Goal: Book appointment/travel/reservation

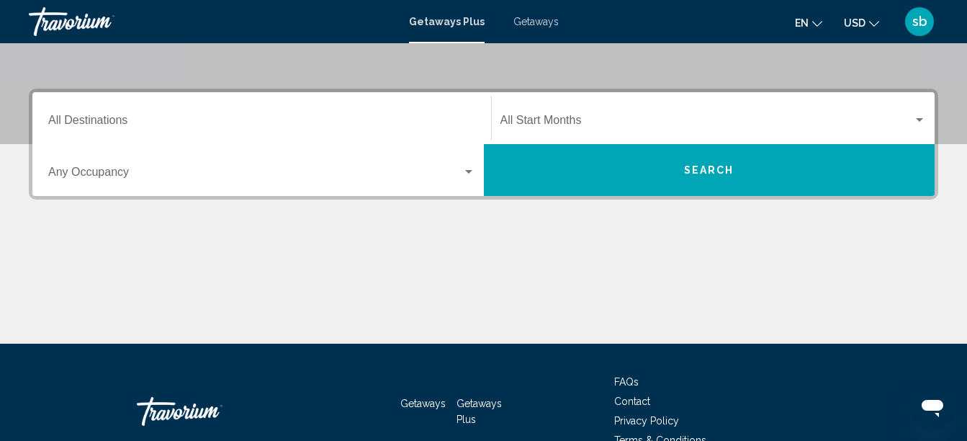
click at [169, 130] on div "Destination All Destinations" at bounding box center [261, 118] width 427 height 45
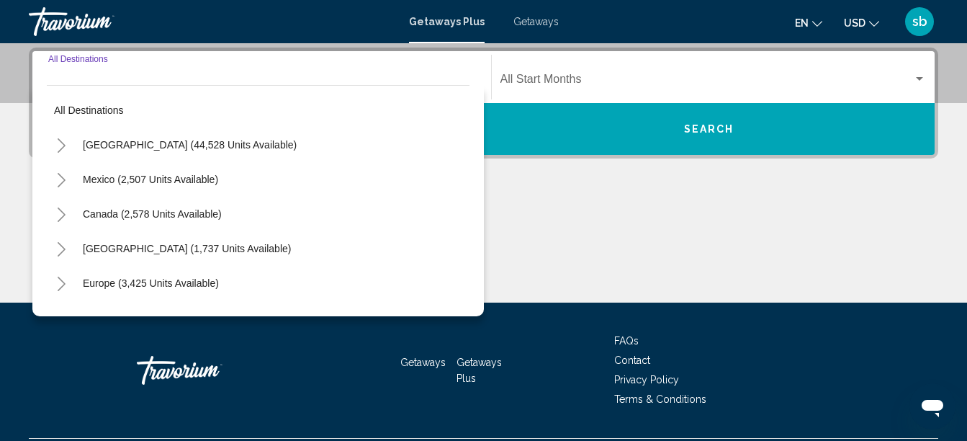
scroll to position [330, 0]
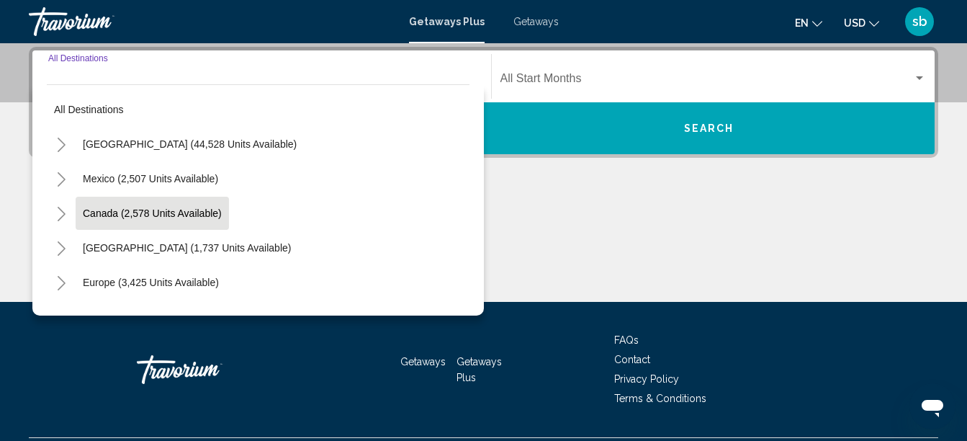
click at [144, 203] on button "Canada (2,578 units available)" at bounding box center [152, 213] width 153 height 33
type input "**********"
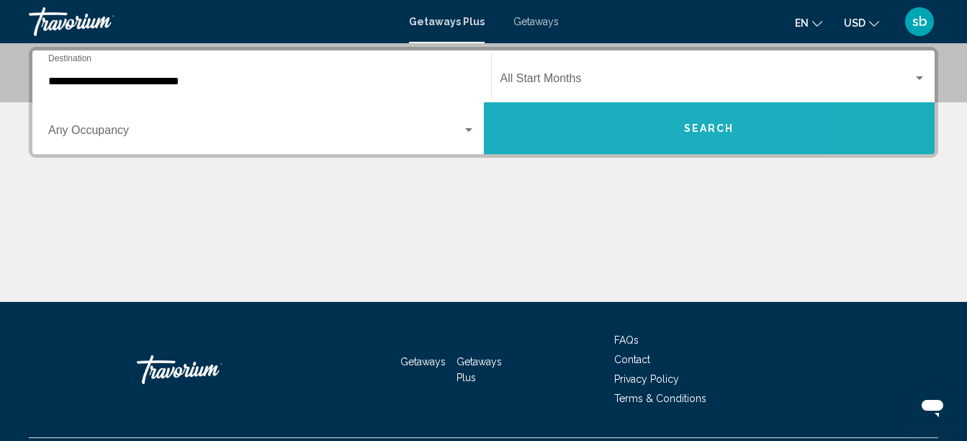
click at [608, 121] on button "Search" at bounding box center [710, 128] width 452 height 52
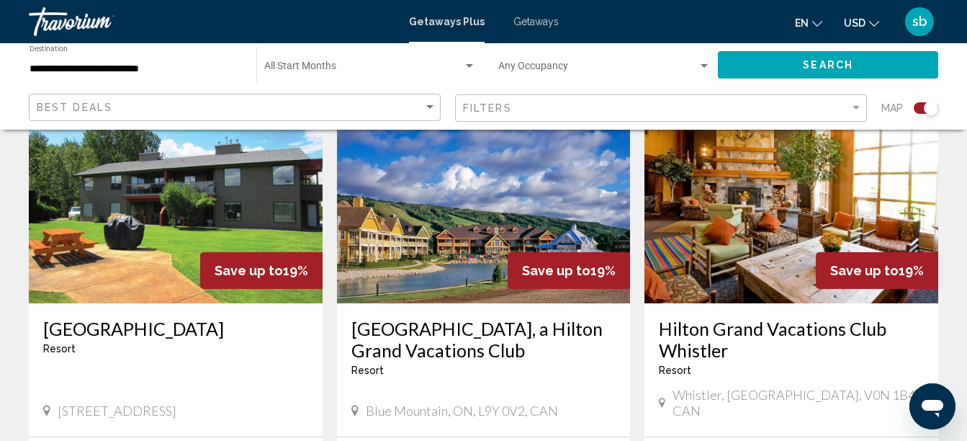
scroll to position [1152, 0]
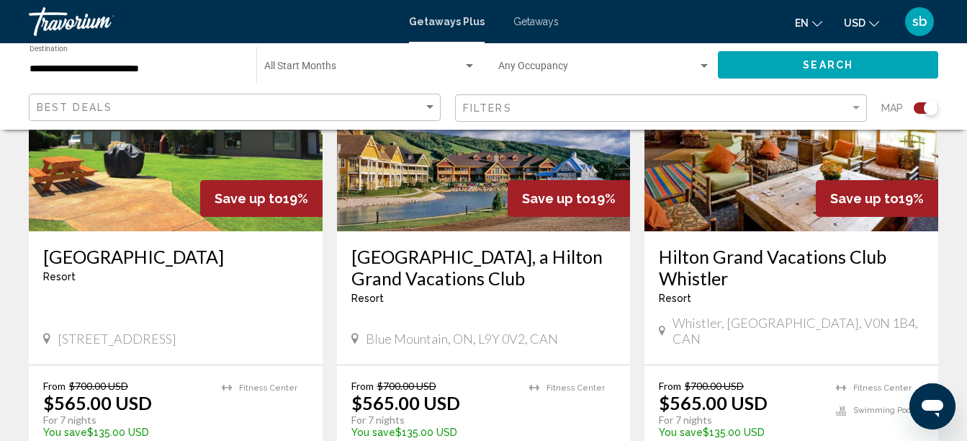
click at [783, 176] on img "Main content" at bounding box center [792, 116] width 294 height 230
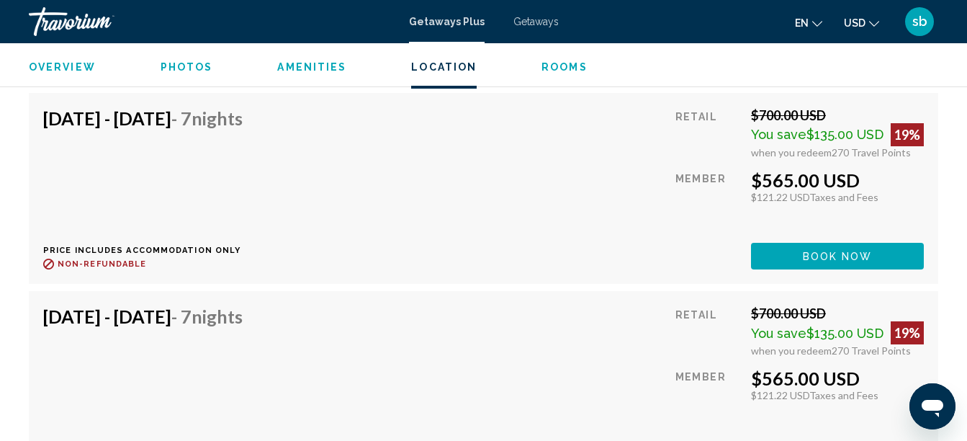
scroll to position [2829, 0]
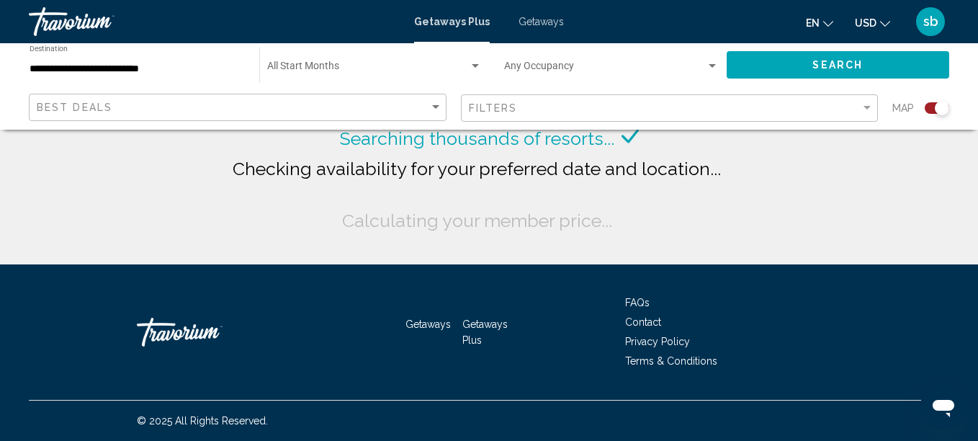
click at [509, 121] on div "Filters" at bounding box center [671, 108] width 405 height 27
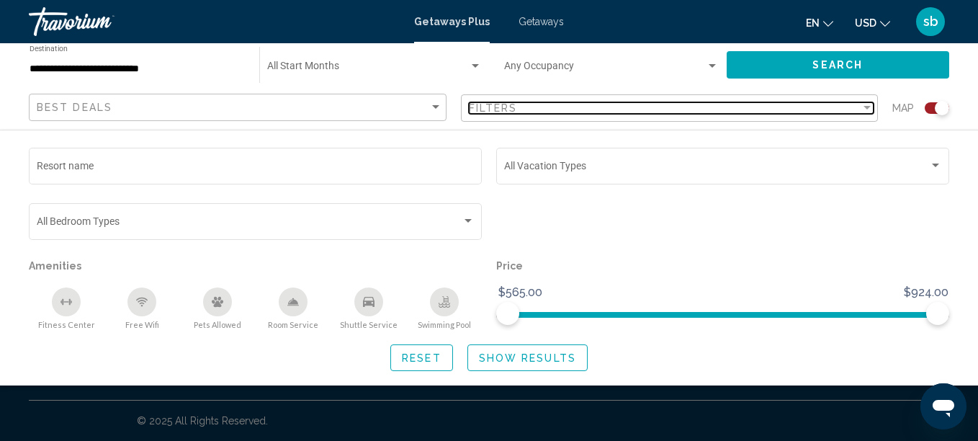
click at [510, 109] on span "Filters" at bounding box center [493, 108] width 49 height 12
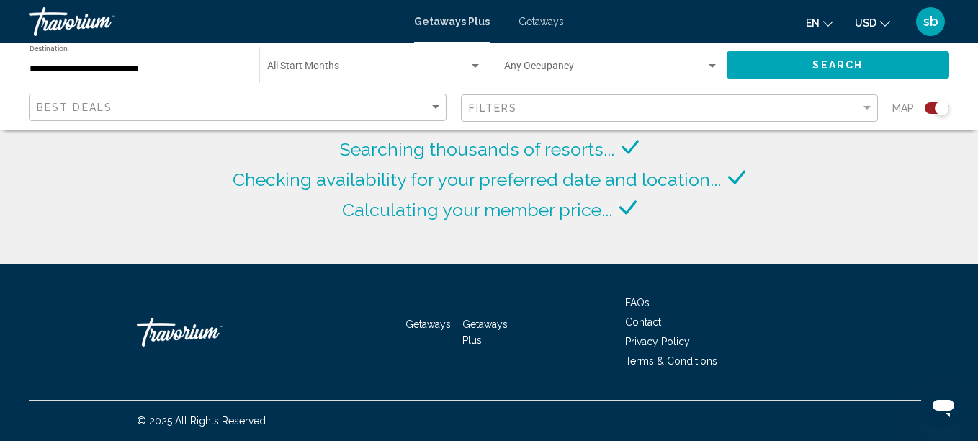
click at [348, 60] on div "Start Month All Start Months" at bounding box center [374, 65] width 215 height 40
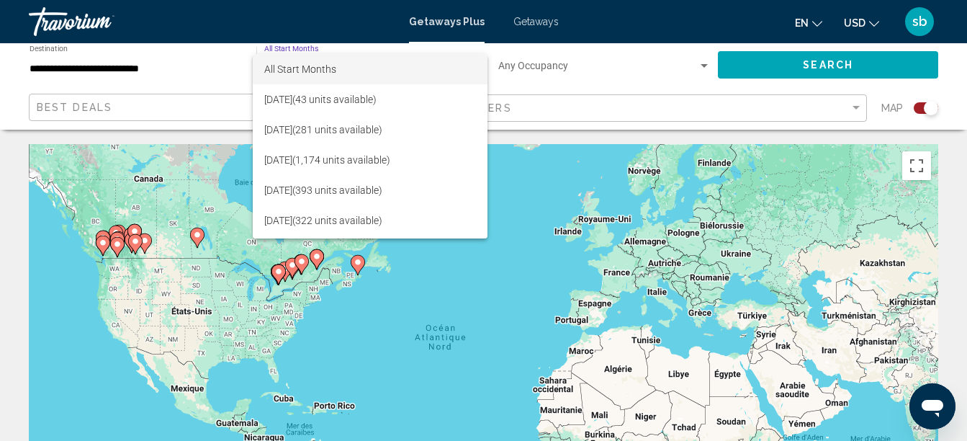
click at [348, 60] on span "All Start Months" at bounding box center [370, 69] width 212 height 30
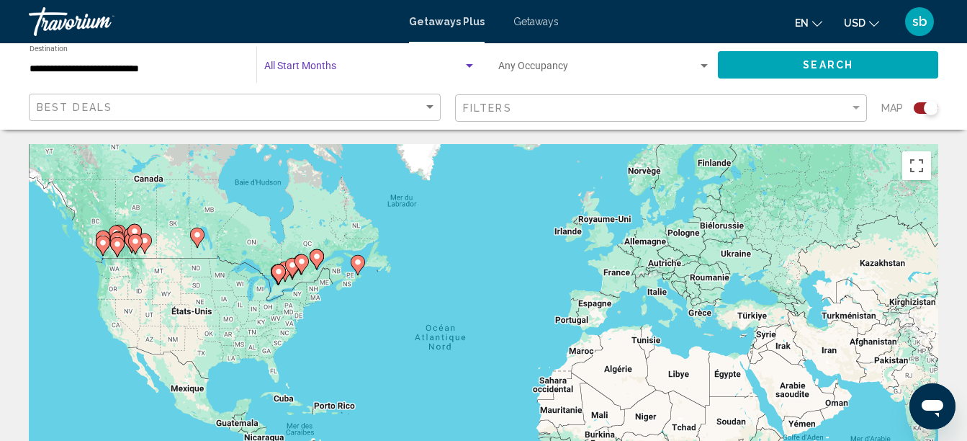
click at [876, 24] on icon "Change currency" at bounding box center [874, 24] width 10 height 10
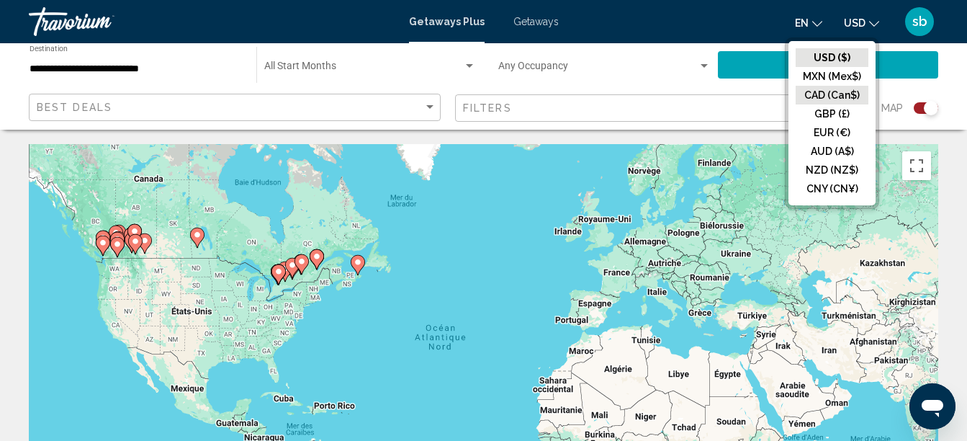
click at [839, 97] on button "CAD (Can$)" at bounding box center [832, 95] width 73 height 19
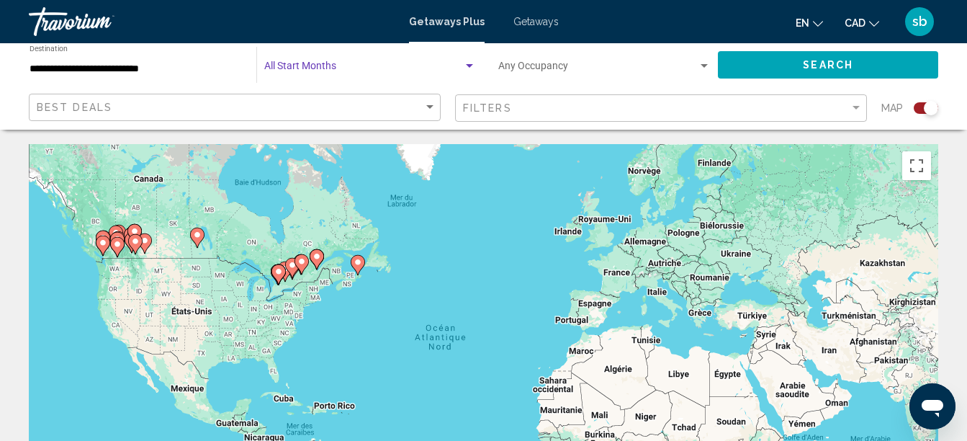
click at [312, 66] on span "Search widget" at bounding box center [363, 69] width 199 height 12
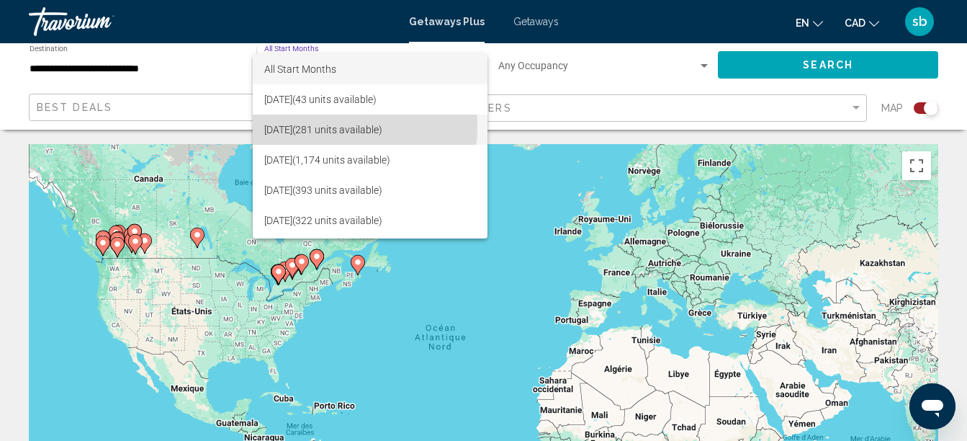
click at [329, 127] on span "[DATE] (281 units available)" at bounding box center [370, 129] width 212 height 30
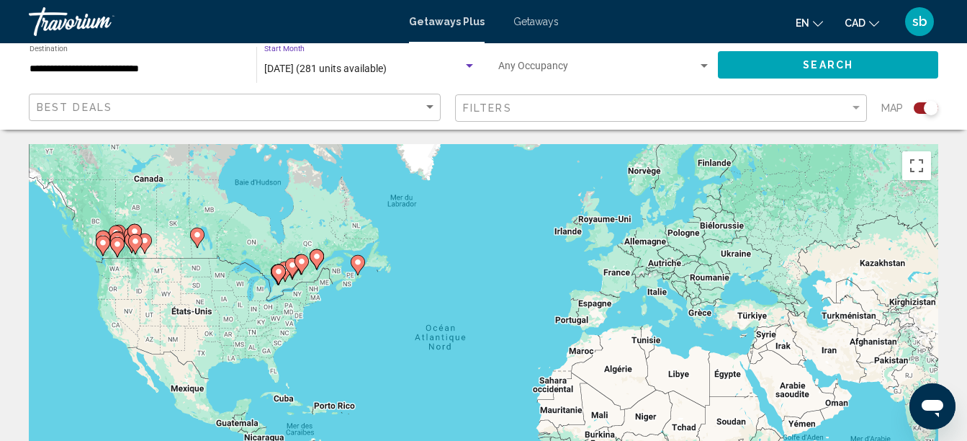
click at [808, 69] on span "Search" at bounding box center [828, 66] width 50 height 12
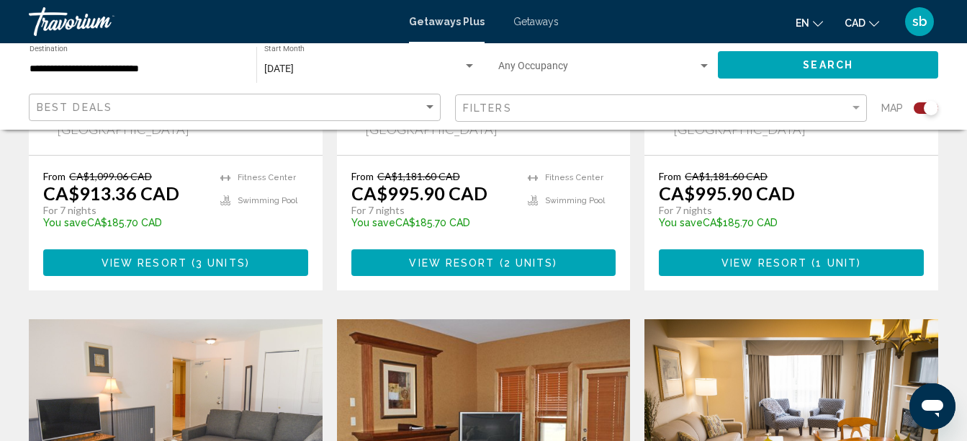
scroll to position [1259, 0]
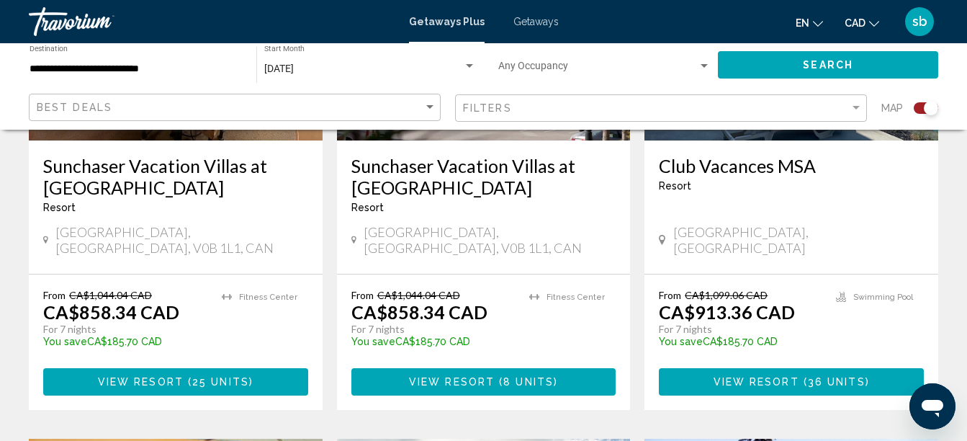
click at [520, 100] on div "Filters" at bounding box center [663, 108] width 400 height 27
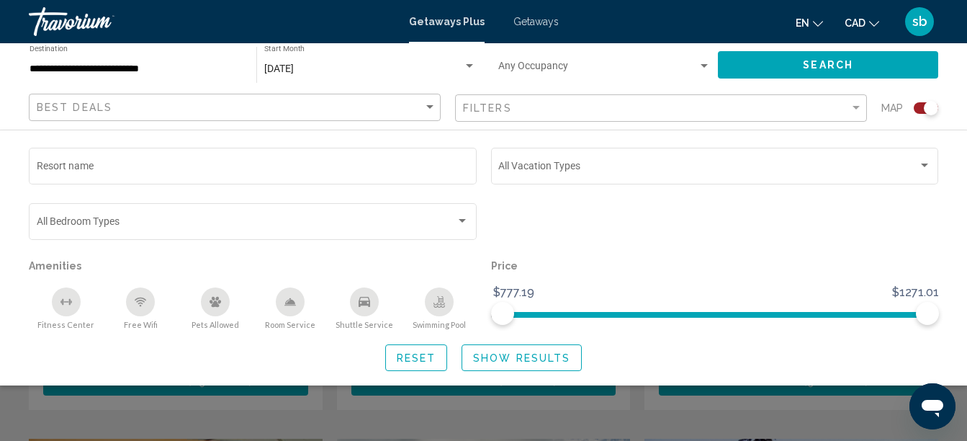
click at [520, 100] on div "Filters" at bounding box center [663, 108] width 400 height 27
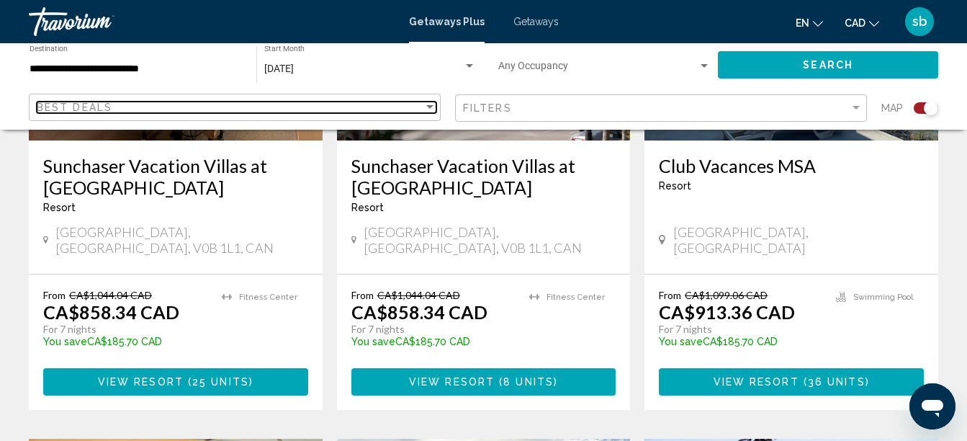
click at [304, 106] on div "Best Deals" at bounding box center [230, 108] width 387 height 12
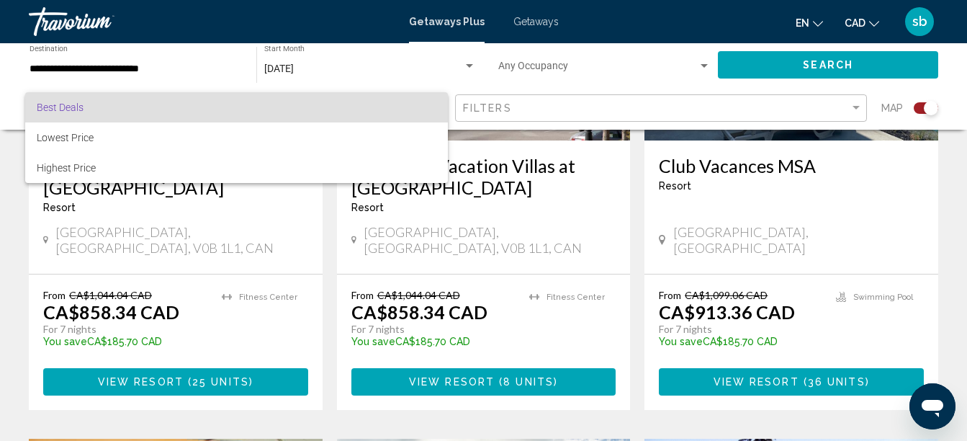
click at [304, 106] on span "Best Deals" at bounding box center [237, 107] width 400 height 30
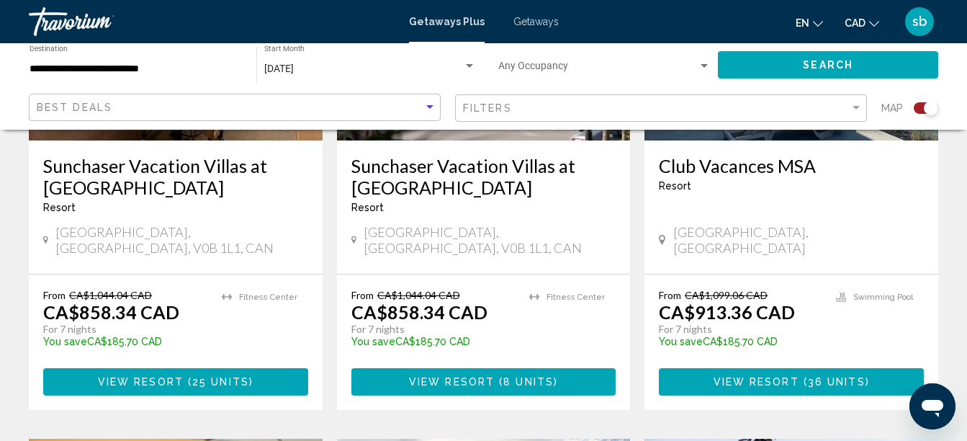
click at [140, 75] on div "**********" at bounding box center [136, 65] width 212 height 40
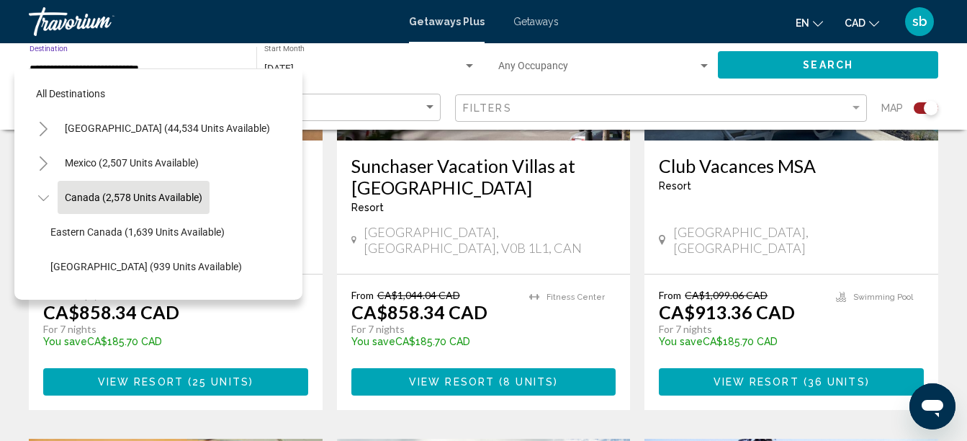
scroll to position [22, 0]
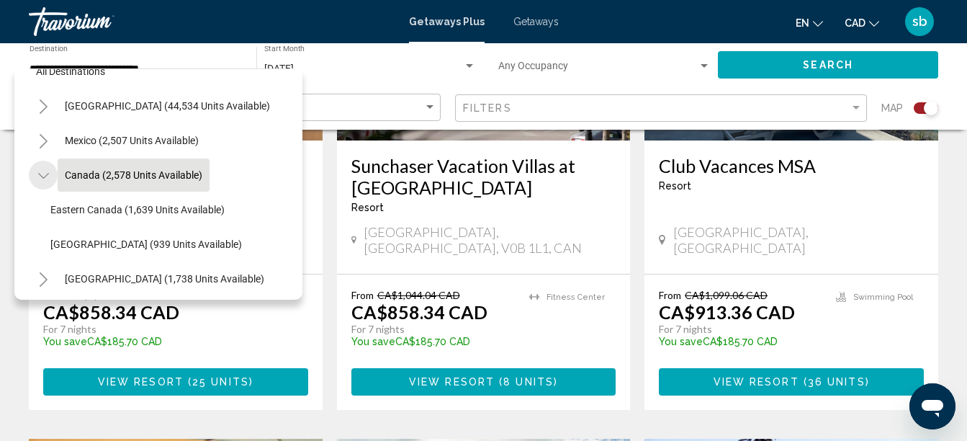
drag, startPoint x: 30, startPoint y: 175, endPoint x: 37, endPoint y: 176, distance: 7.2
click at [30, 176] on button "Toggle Canada (2,578 units available)" at bounding box center [43, 175] width 29 height 29
click at [37, 176] on button "Toggle Canada (2,578 units available)" at bounding box center [43, 175] width 29 height 29
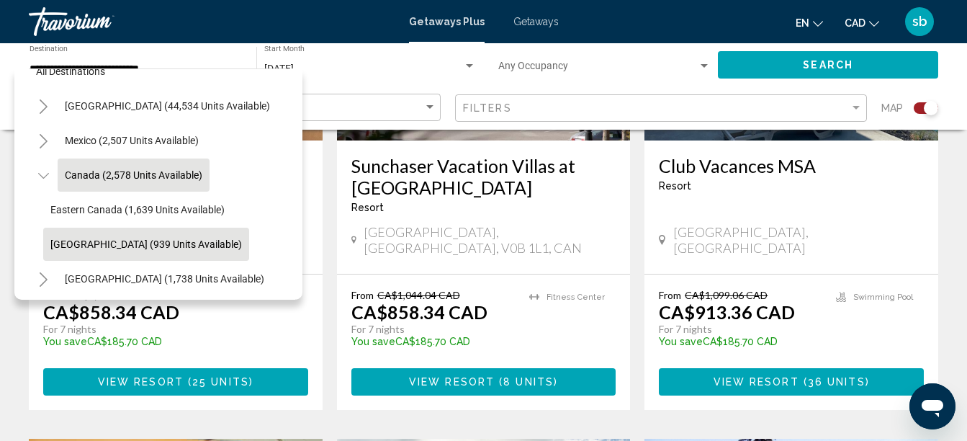
click at [97, 251] on button "[GEOGRAPHIC_DATA] (939 units available)" at bounding box center [146, 244] width 206 height 33
type input "**********"
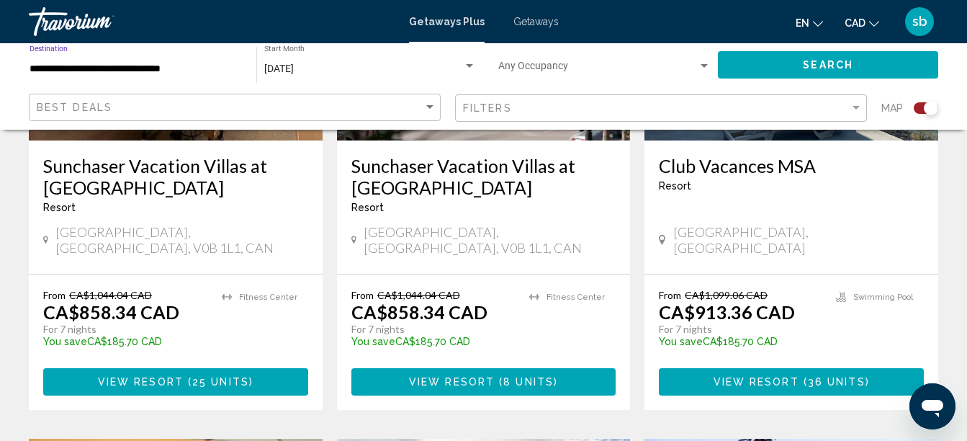
click at [869, 54] on button "Search" at bounding box center [828, 64] width 220 height 27
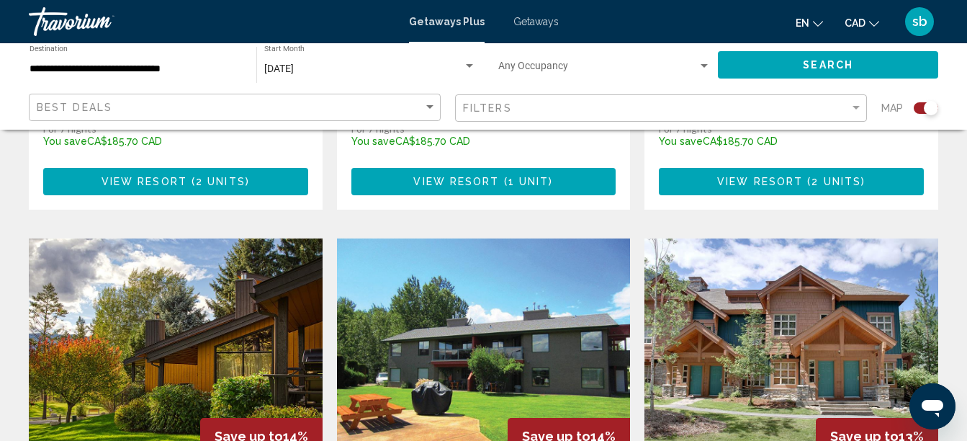
scroll to position [1440, 0]
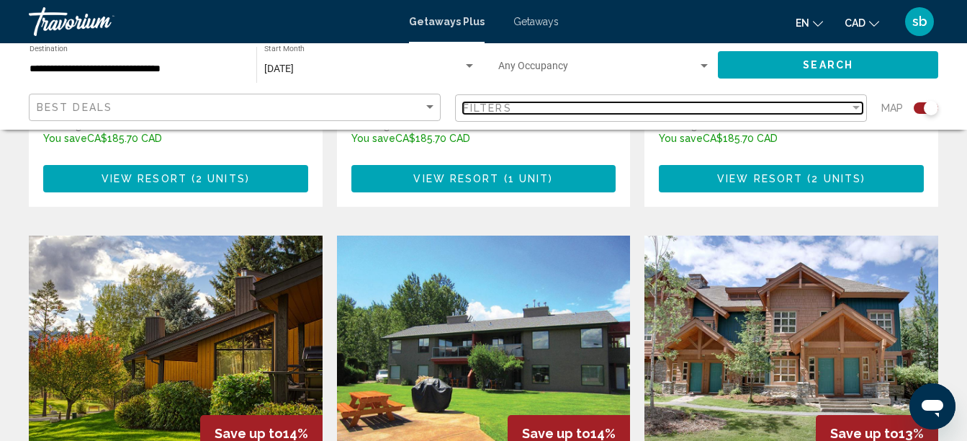
click at [533, 113] on div "Filters" at bounding box center [656, 108] width 387 height 12
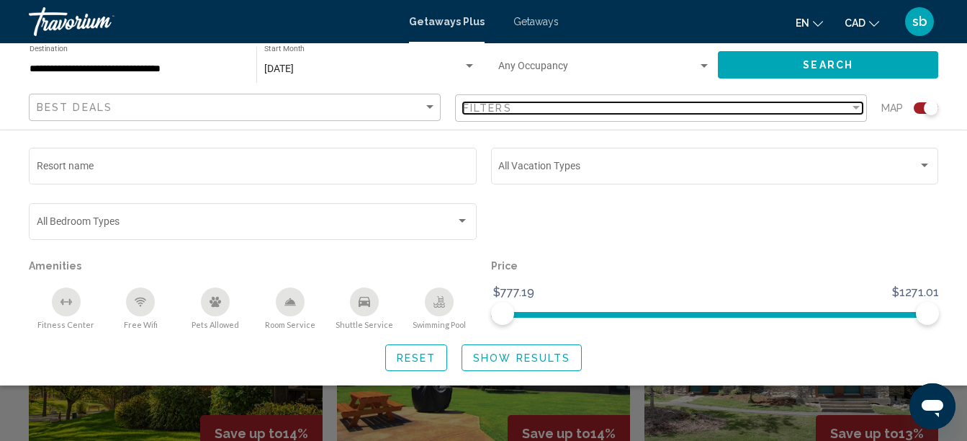
click at [533, 113] on div "Filters" at bounding box center [656, 108] width 387 height 12
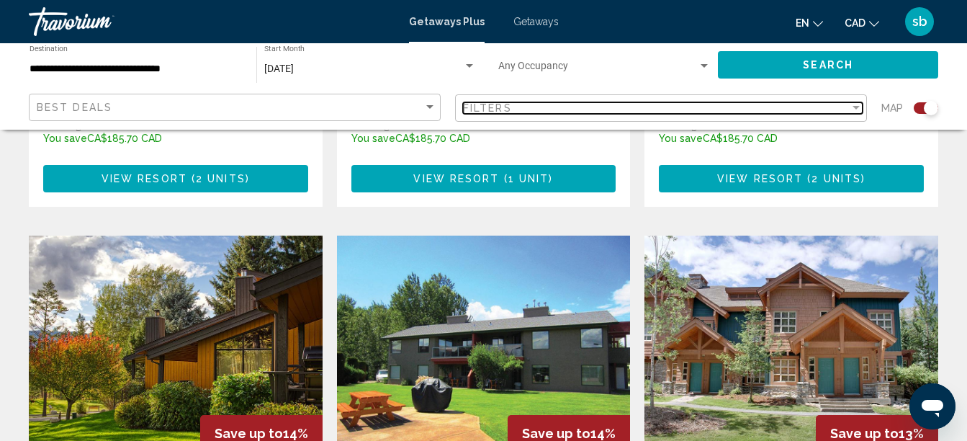
click at [534, 113] on div "Filters" at bounding box center [656, 108] width 387 height 12
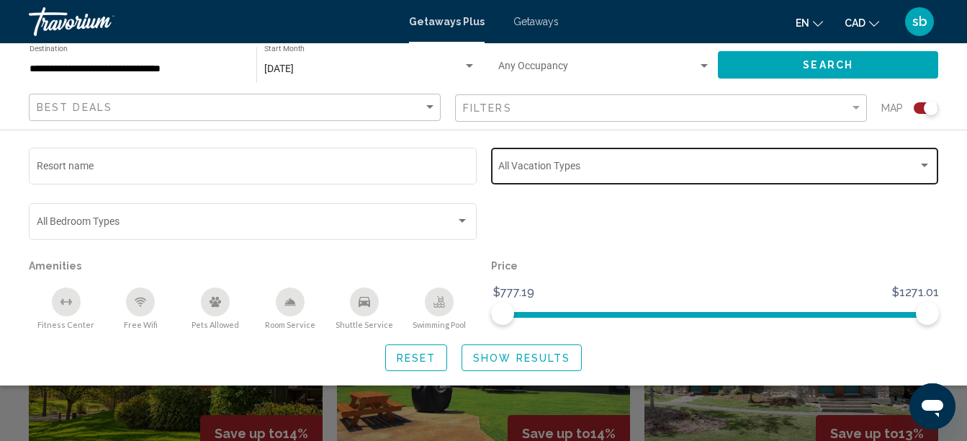
click at [560, 162] on div "Vacation Types All Vacation Types" at bounding box center [714, 165] width 433 height 40
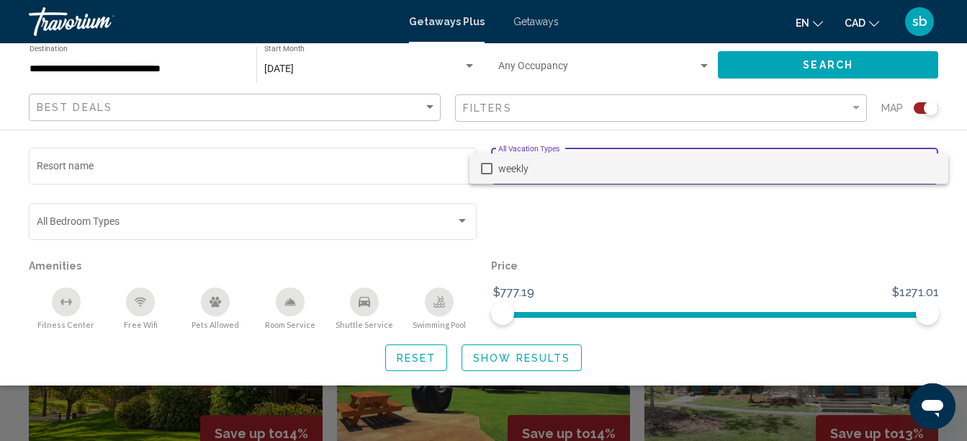
click at [590, 93] on div at bounding box center [483, 220] width 967 height 441
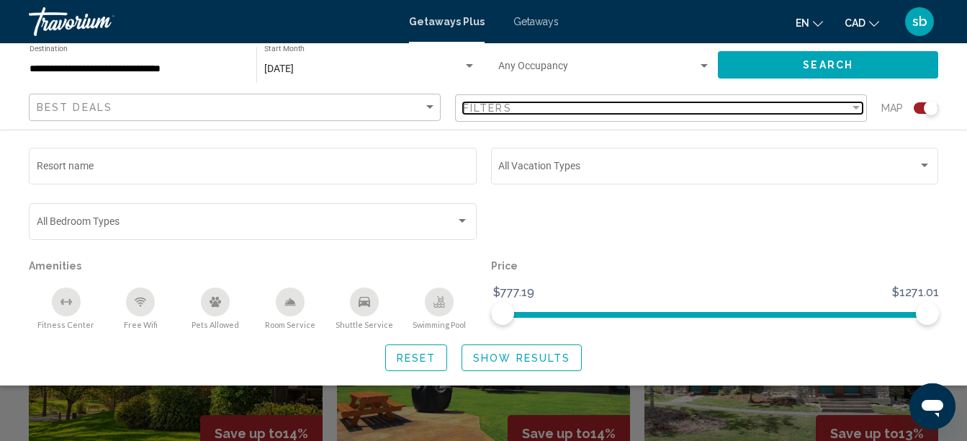
click at [582, 111] on div "Filters" at bounding box center [656, 108] width 387 height 12
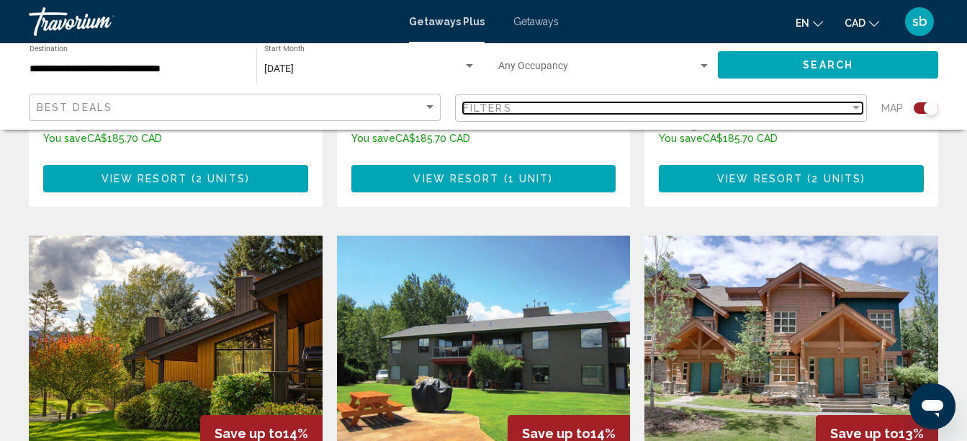
click at [582, 111] on div "Filters" at bounding box center [656, 108] width 387 height 12
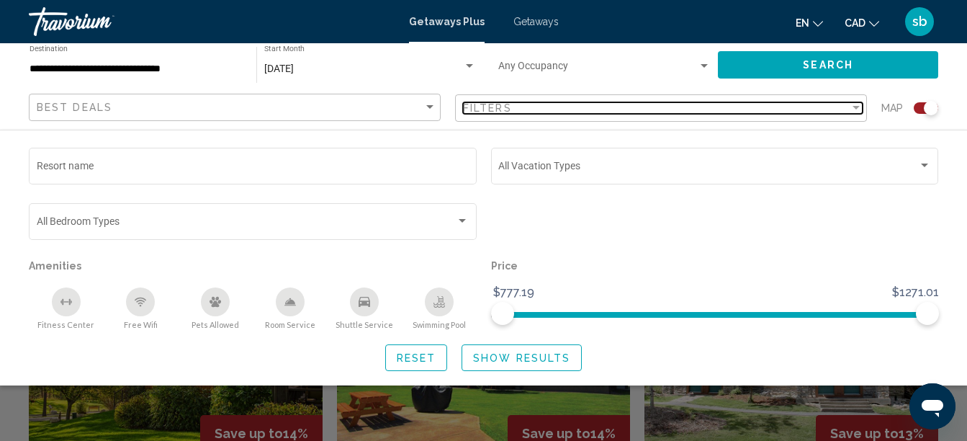
click at [581, 111] on div "Filters" at bounding box center [656, 108] width 387 height 12
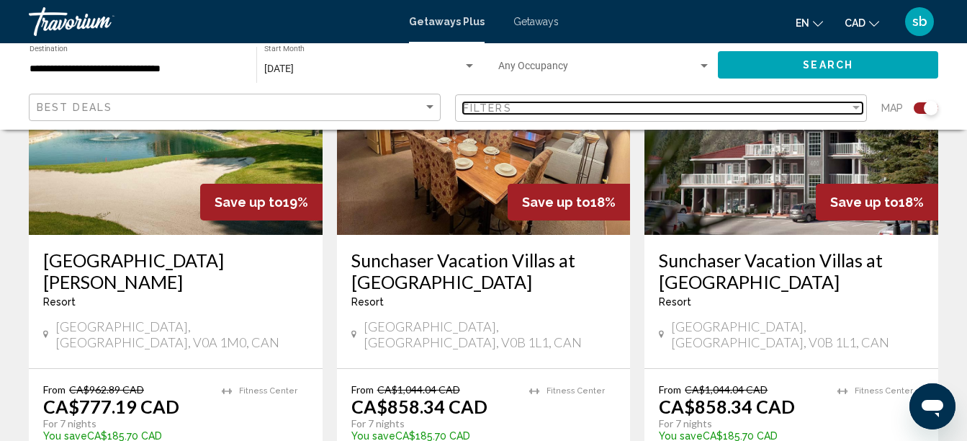
scroll to position [648, 0]
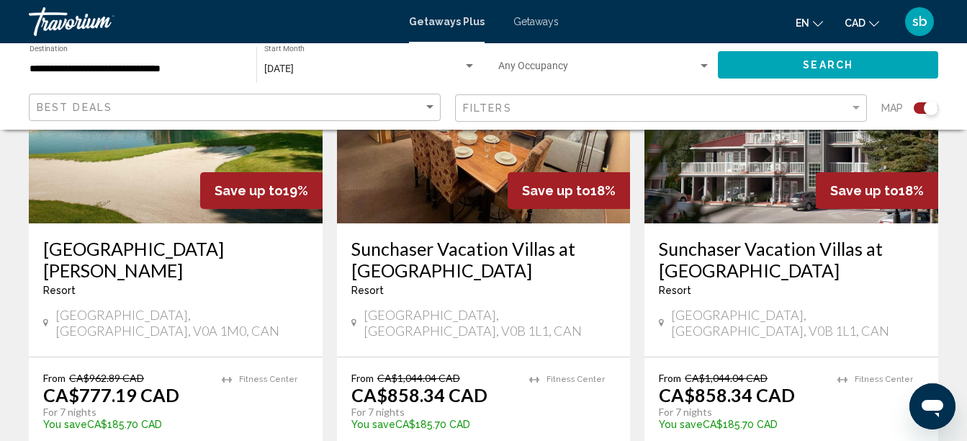
click at [82, 32] on div "Travorium" at bounding box center [101, 21] width 144 height 29
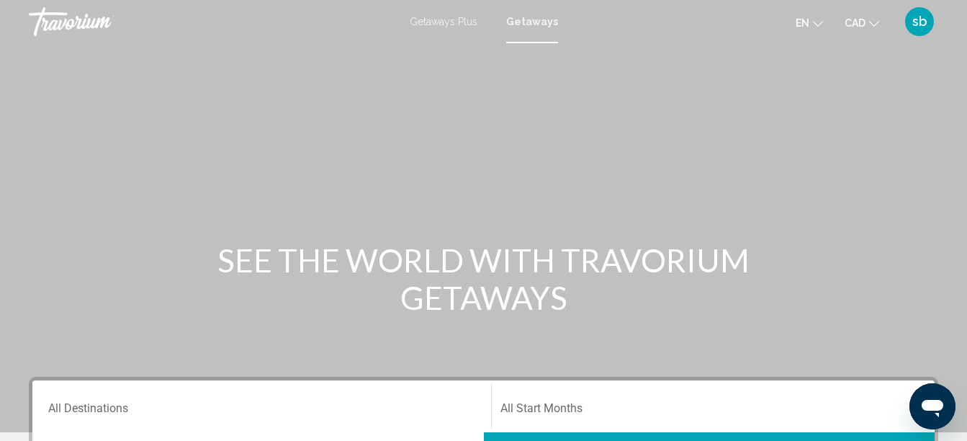
click at [86, 18] on div "Travorium" at bounding box center [101, 21] width 144 height 29
click at [425, 21] on span "Getaways Plus" at bounding box center [444, 22] width 68 height 12
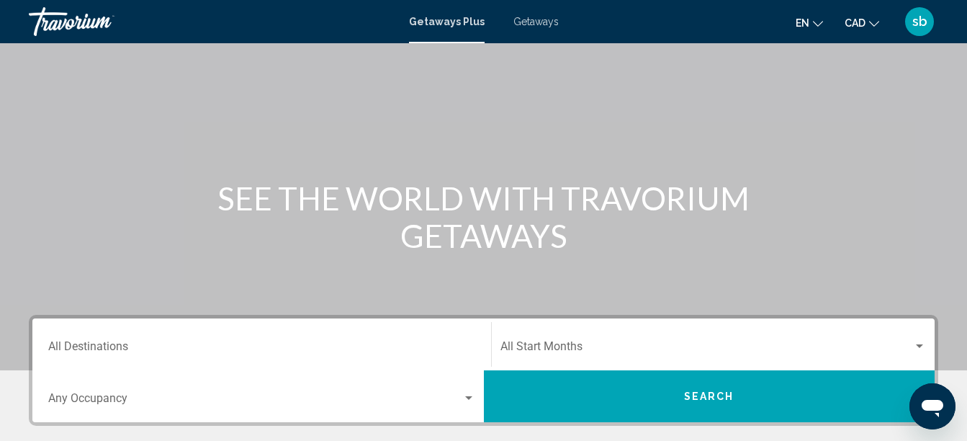
scroll to position [216, 0]
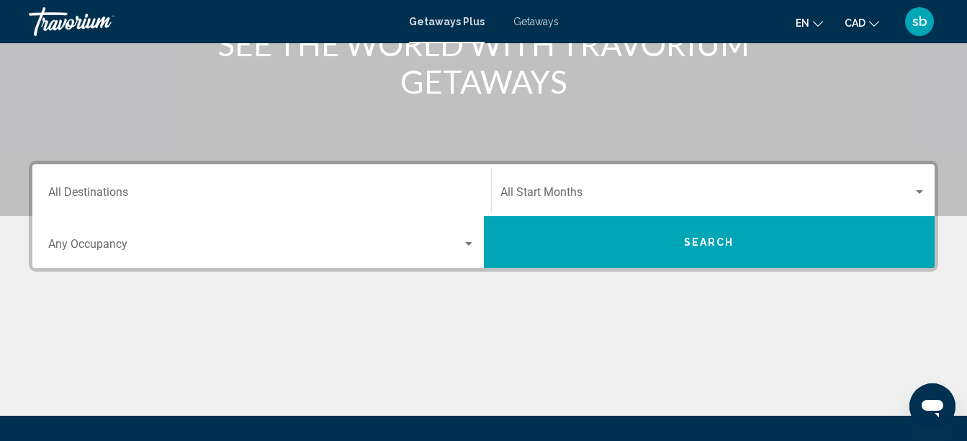
click at [322, 205] on div "Destination All Destinations" at bounding box center [261, 190] width 427 height 45
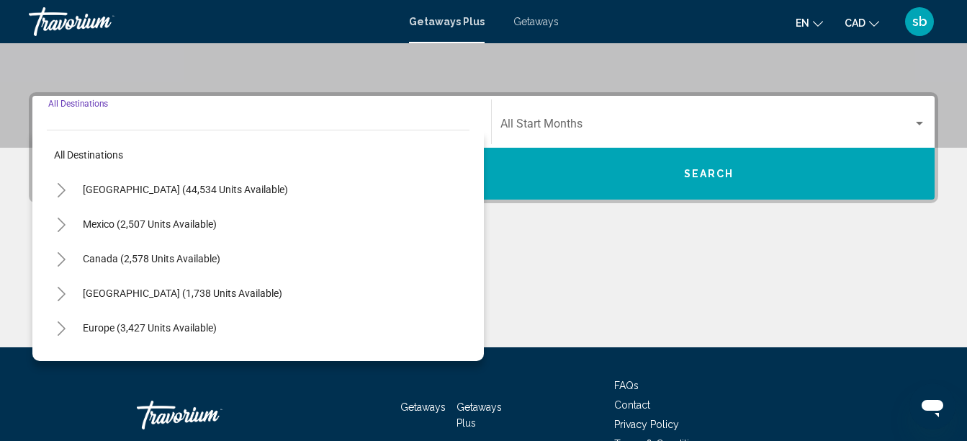
scroll to position [330, 0]
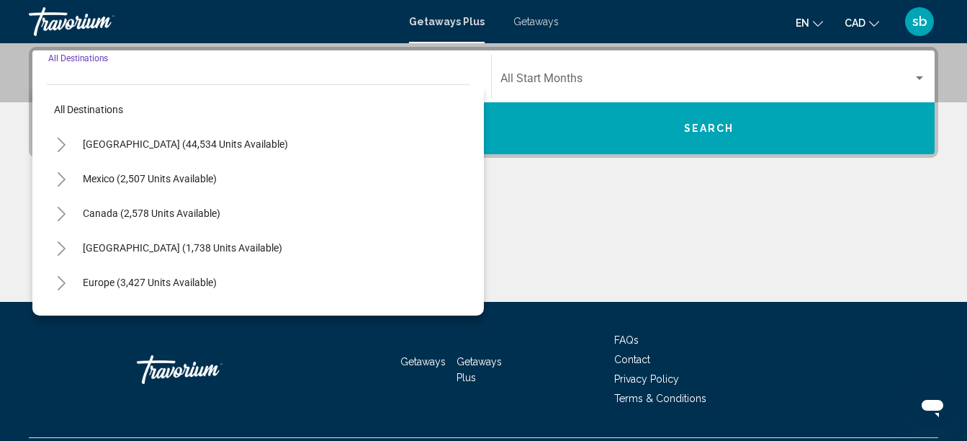
click at [714, 246] on div "Main content" at bounding box center [484, 248] width 910 height 108
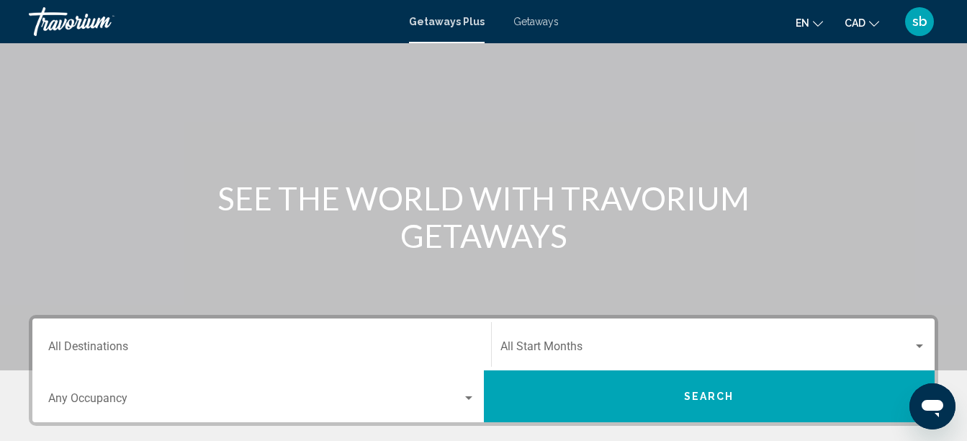
scroll to position [7, 0]
